Goal: Task Accomplishment & Management: Use online tool/utility

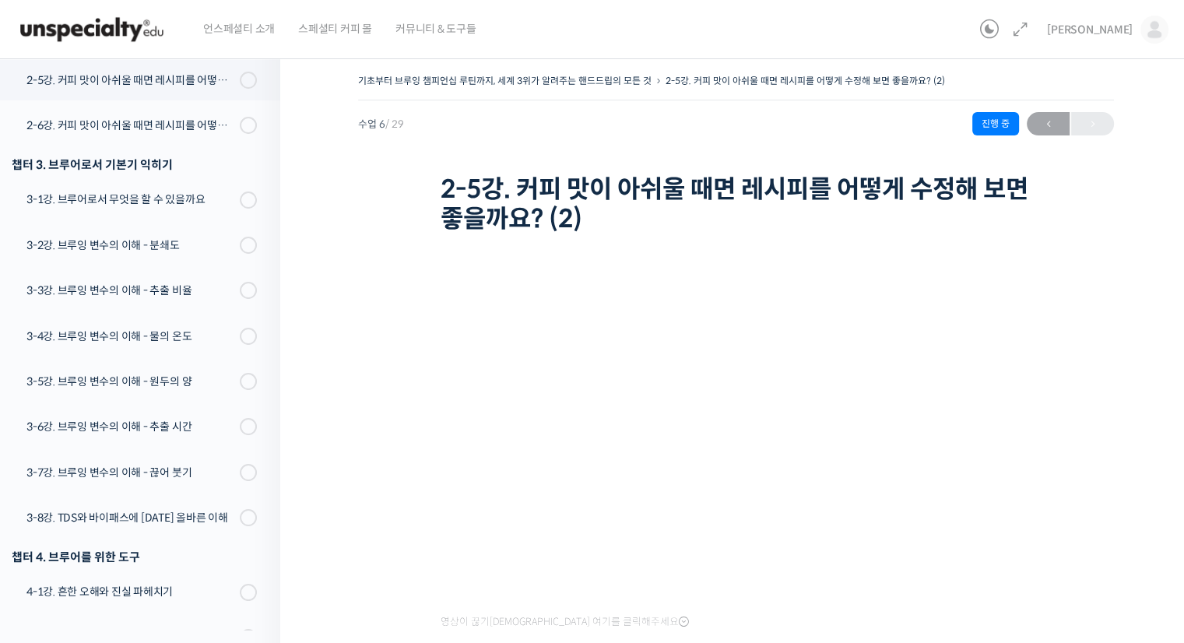
scroll to position [148, 0]
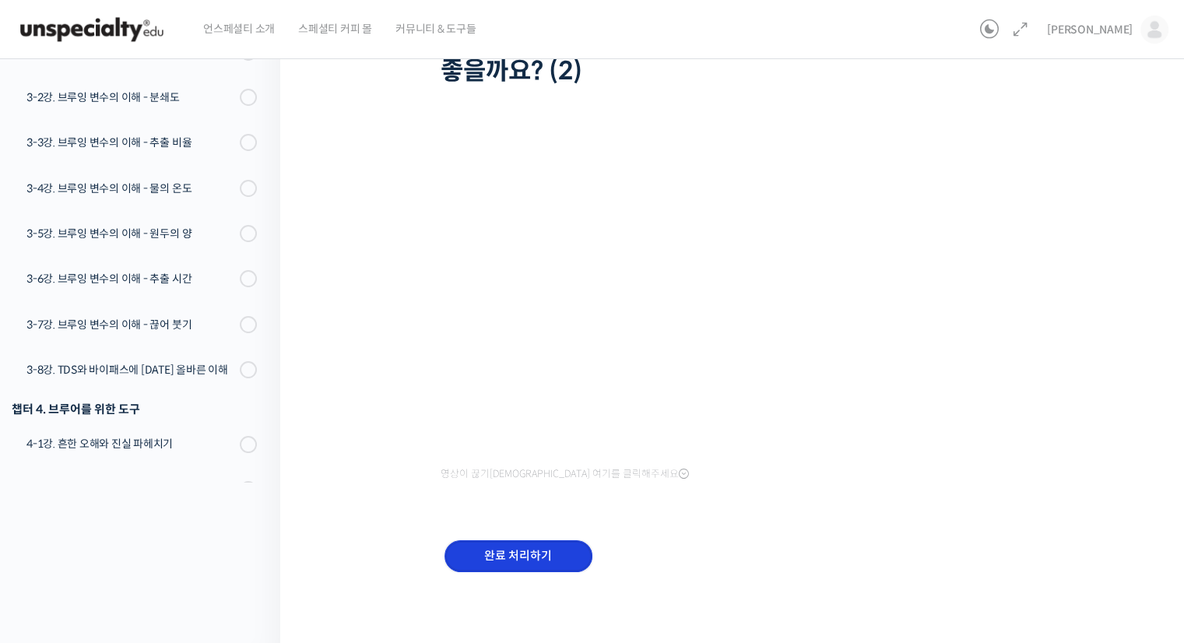
click at [545, 549] on input "완료 처리하기" at bounding box center [519, 556] width 148 height 32
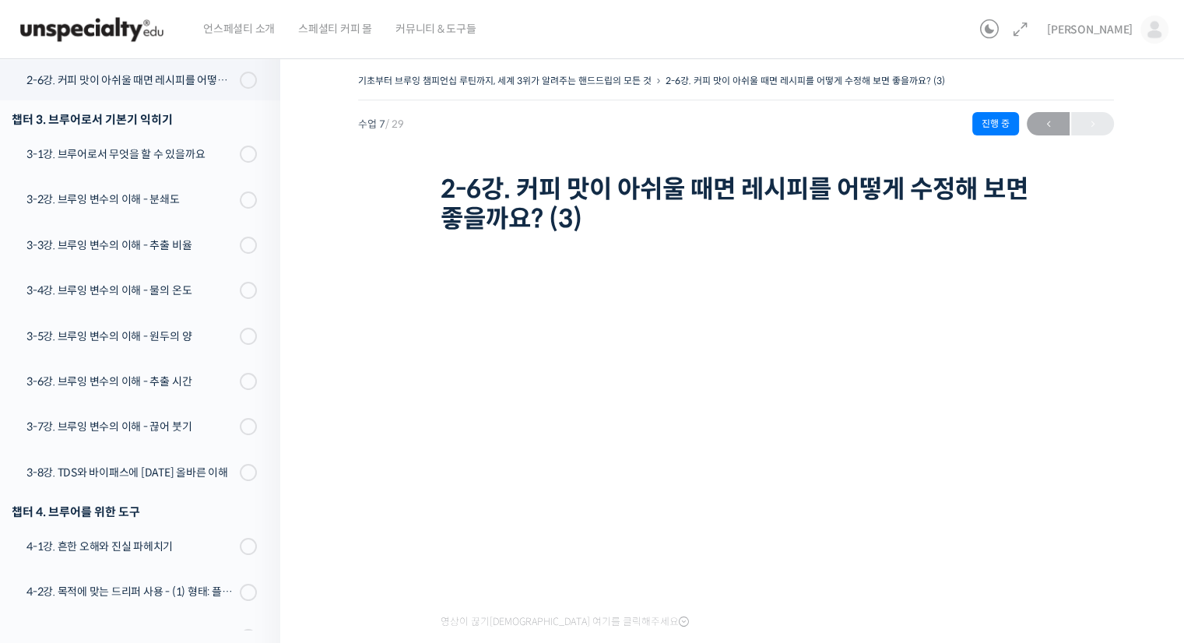
scroll to position [148, 0]
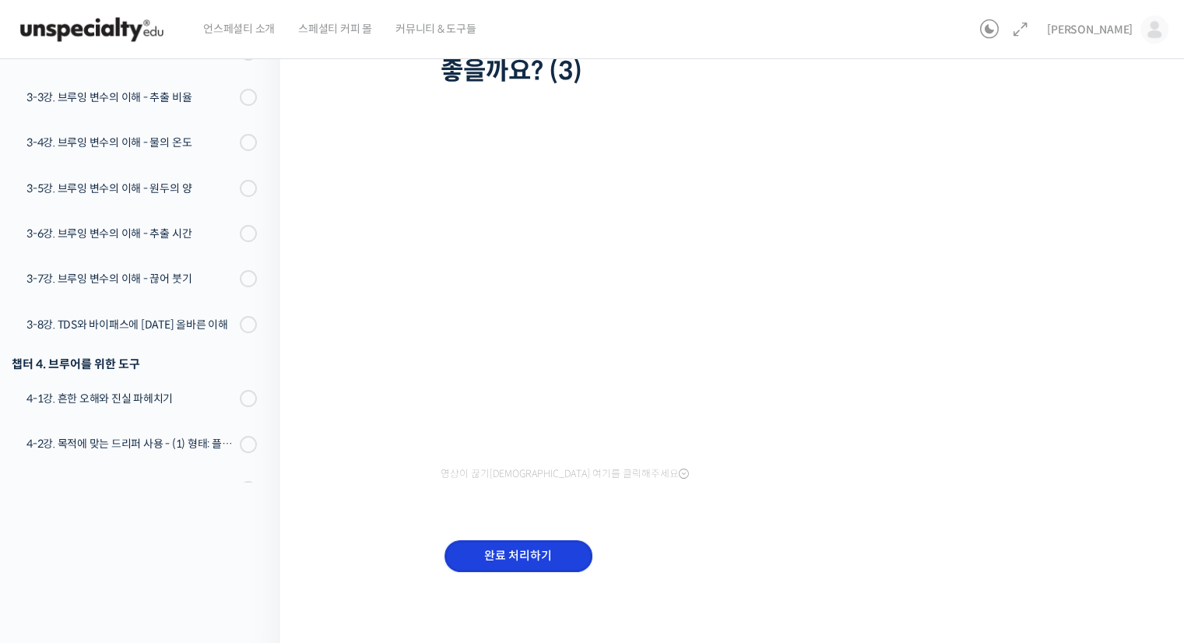
click at [540, 552] on input "완료 처리하기" at bounding box center [519, 556] width 148 height 32
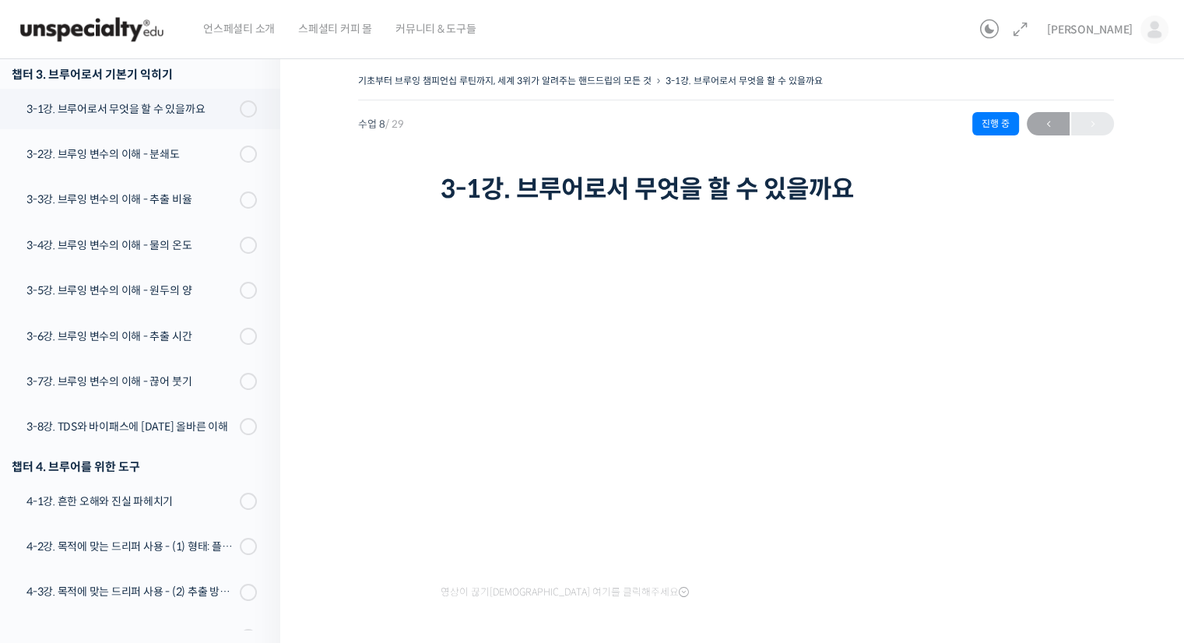
scroll to position [118, 0]
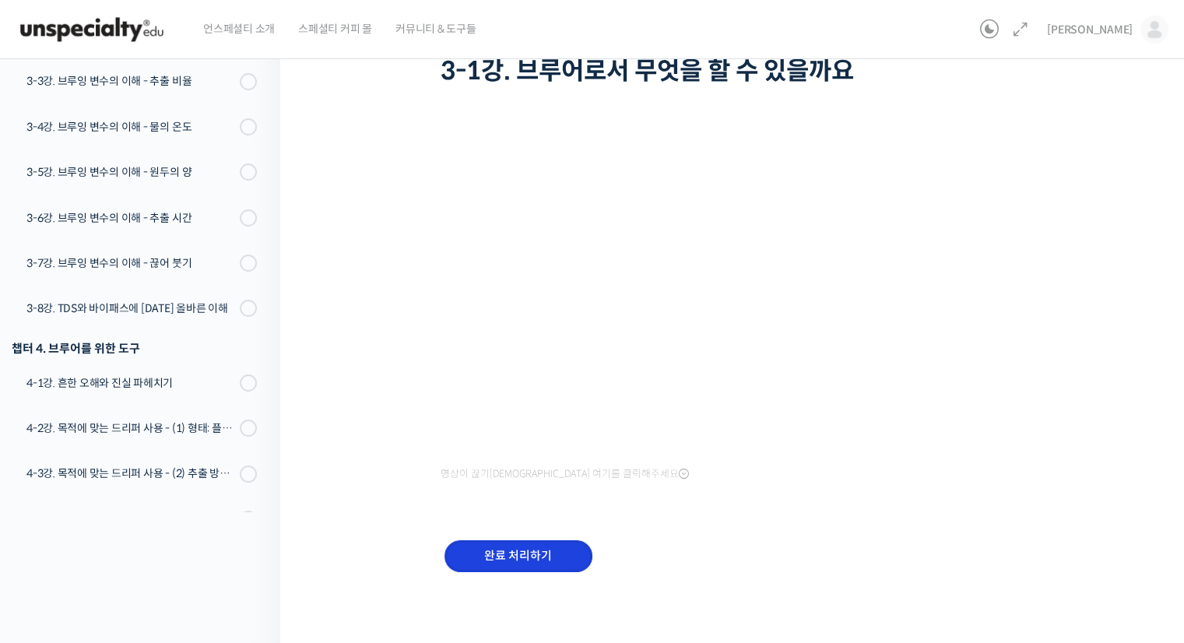
click at [549, 547] on input "완료 처리하기" at bounding box center [519, 556] width 148 height 32
